Goal: Information Seeking & Learning: Learn about a topic

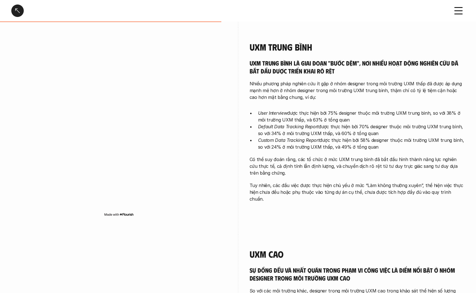
scroll to position [480, 0]
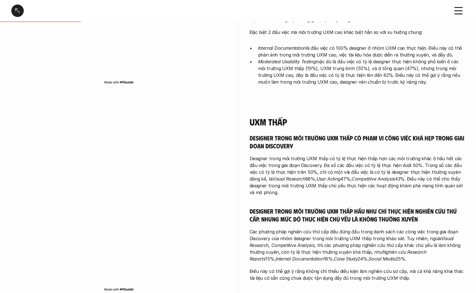
click at [18, 6] on div at bounding box center [17, 11] width 12 height 12
